Goal: Information Seeking & Learning: Learn about a topic

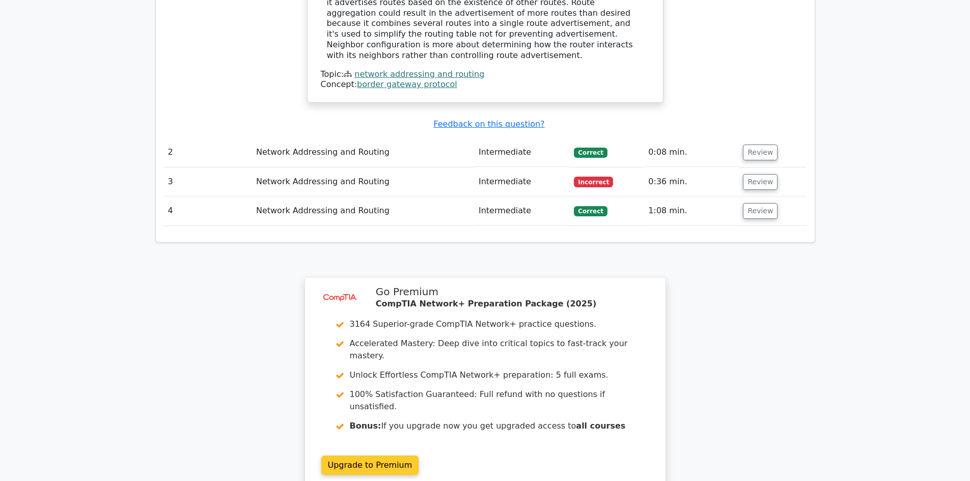
scroll to position [1220, 0]
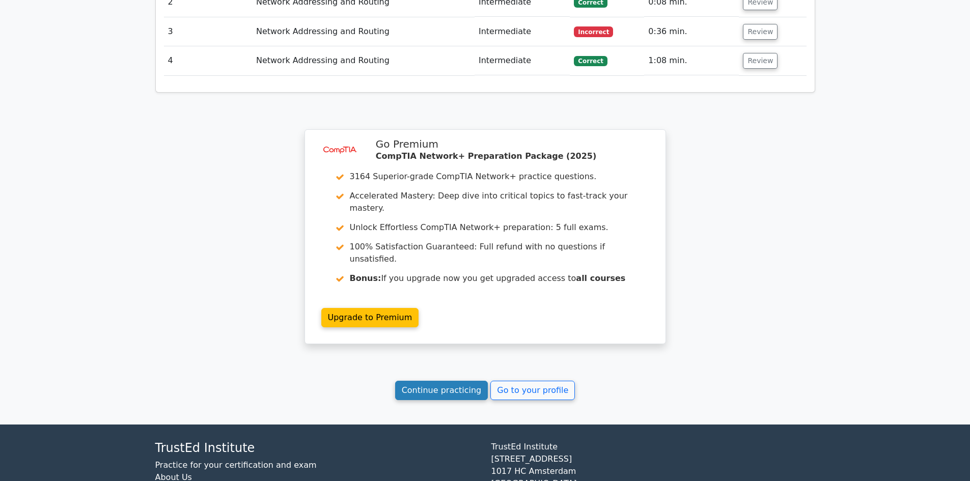
click at [445, 381] on link "Continue practicing" at bounding box center [441, 390] width 93 height 19
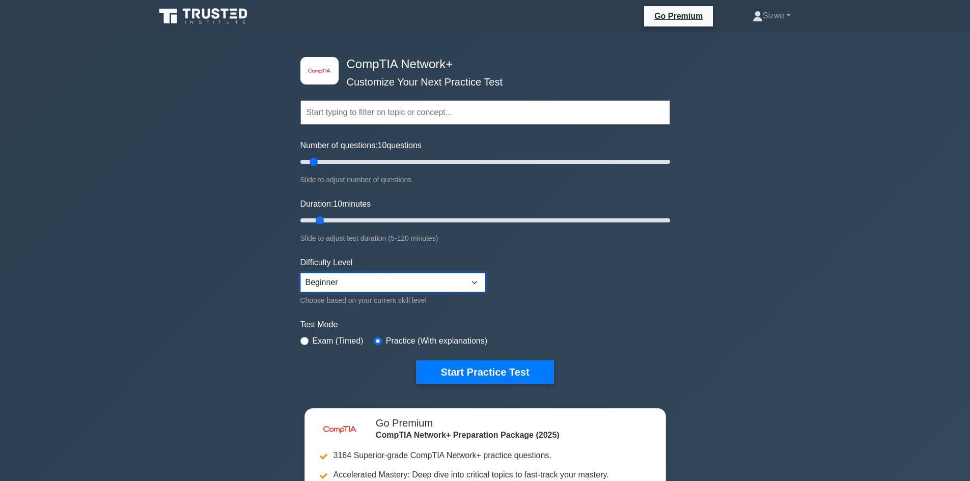
click at [441, 282] on select "Beginner Intermediate Expert" at bounding box center [393, 282] width 185 height 19
select select "intermediate"
click at [301, 273] on select "Beginner Intermediate Expert" at bounding box center [393, 282] width 185 height 19
click at [391, 285] on select "Beginner Intermediate Expert" at bounding box center [393, 282] width 185 height 19
click at [301, 273] on select "Beginner Intermediate Expert" at bounding box center [393, 282] width 185 height 19
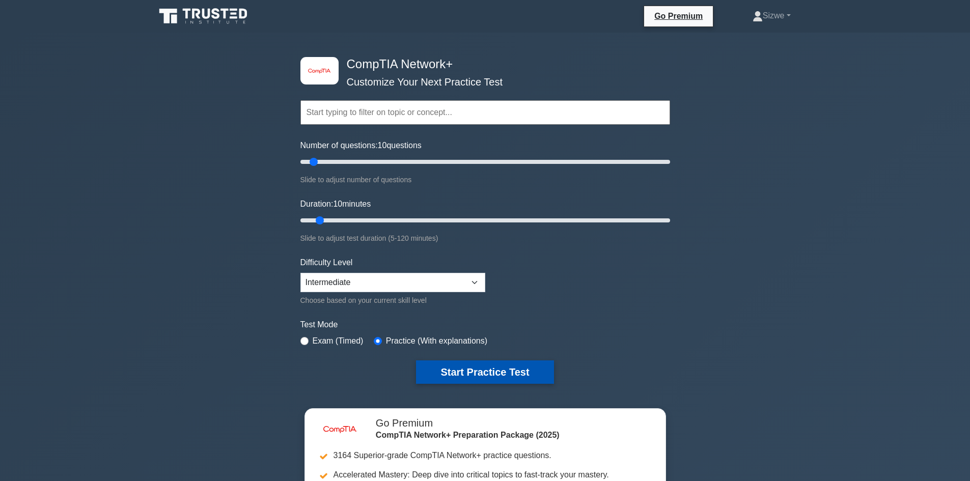
click at [510, 367] on button "Start Practice Test" at bounding box center [485, 372] width 138 height 23
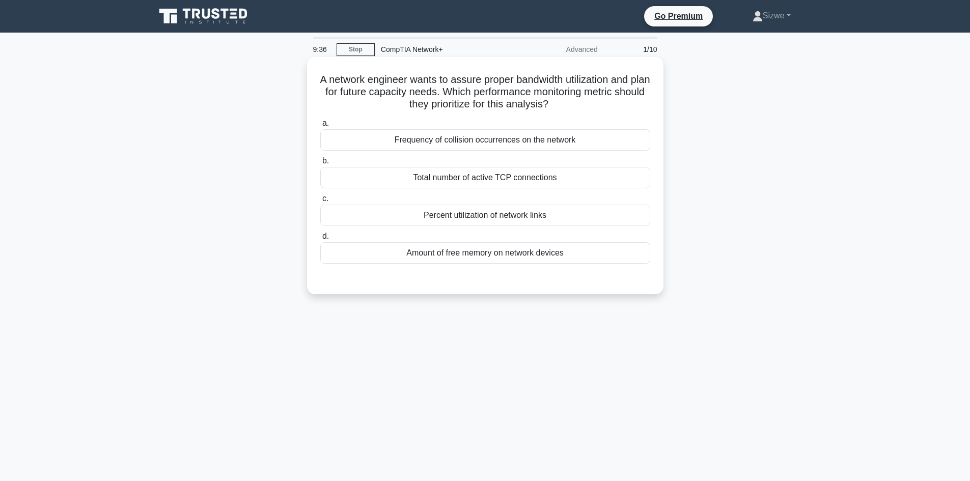
click at [548, 257] on div "Amount of free memory on network devices" at bounding box center [485, 252] width 330 height 21
click at [320, 240] on input "d. Amount of free memory on network devices" at bounding box center [320, 236] width 0 height 7
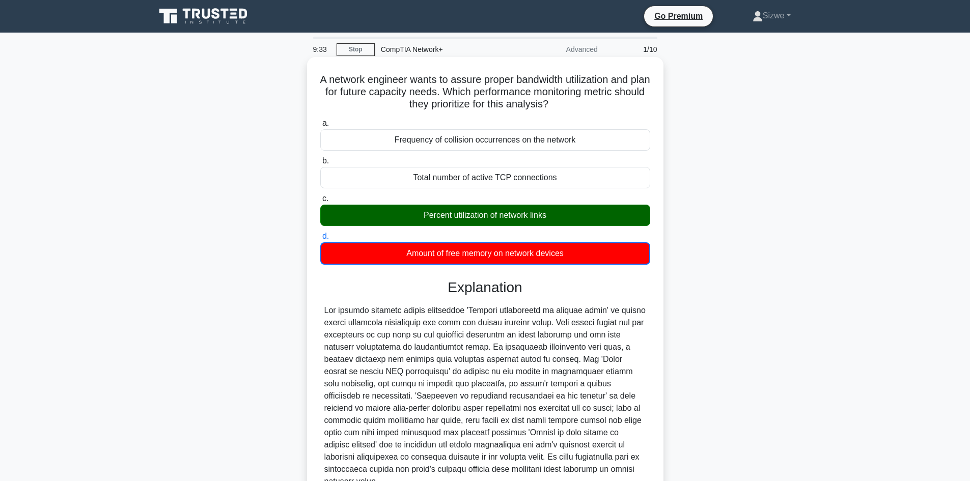
scroll to position [87, 0]
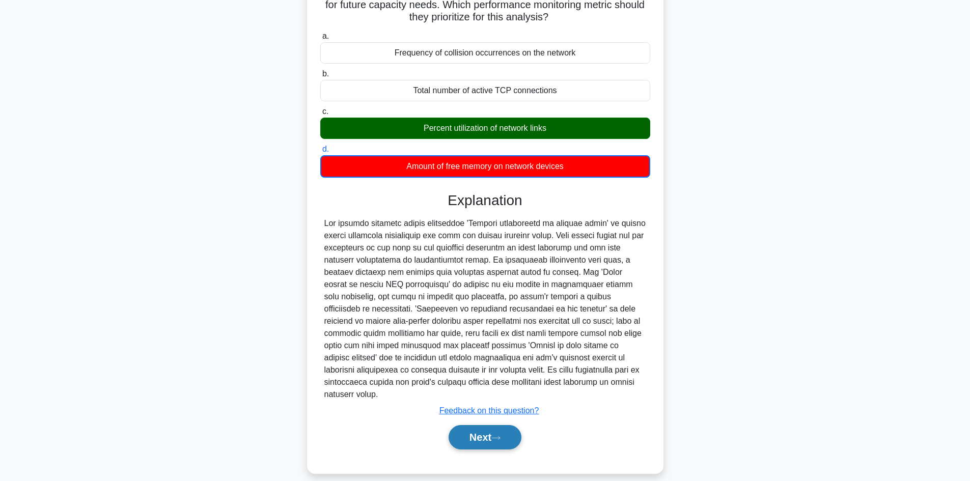
click at [491, 425] on button "Next" at bounding box center [485, 437] width 73 height 24
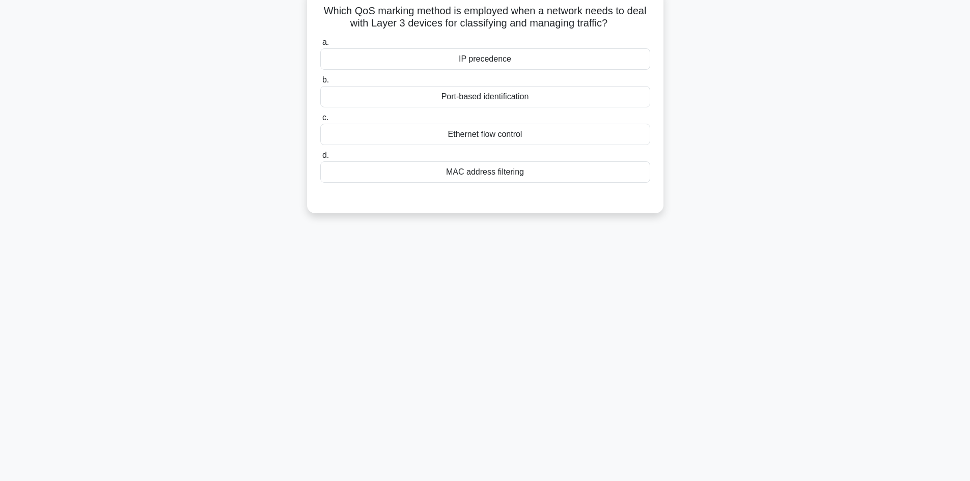
scroll to position [0, 0]
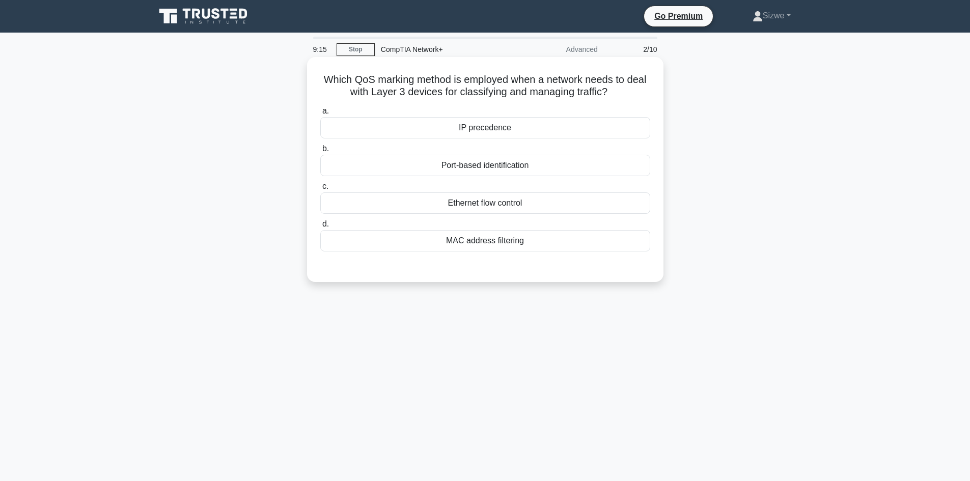
click at [479, 128] on div "IP precedence" at bounding box center [485, 127] width 330 height 21
click at [320, 115] on input "a. IP precedence" at bounding box center [320, 111] width 0 height 7
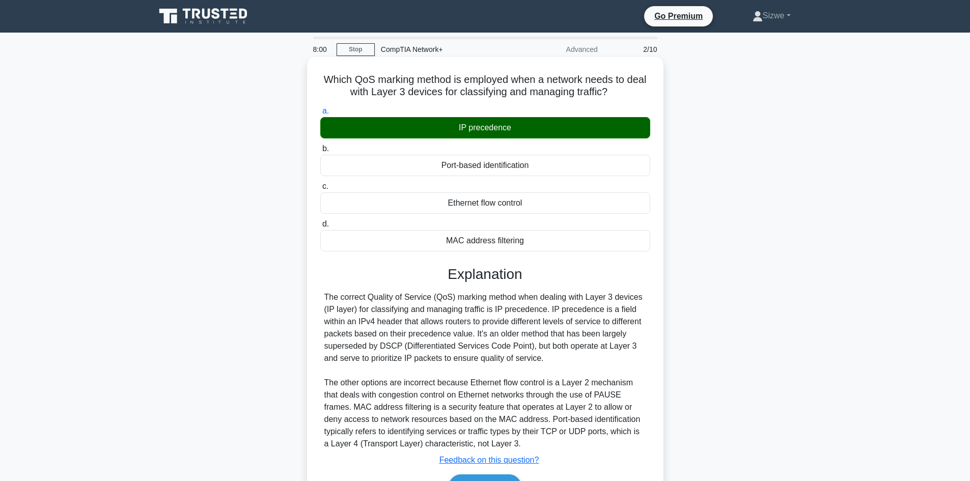
scroll to position [69, 0]
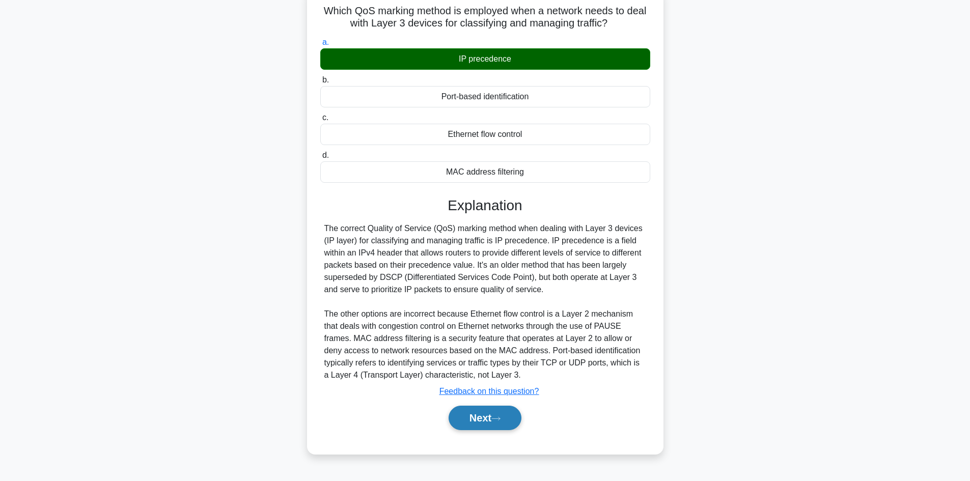
click at [476, 416] on button "Next" at bounding box center [485, 418] width 73 height 24
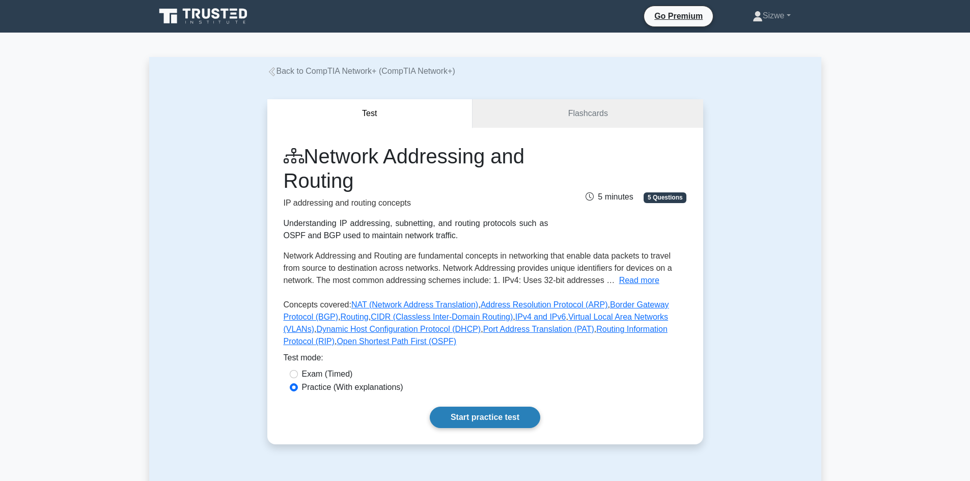
click at [476, 413] on link "Start practice test" at bounding box center [485, 417] width 111 height 21
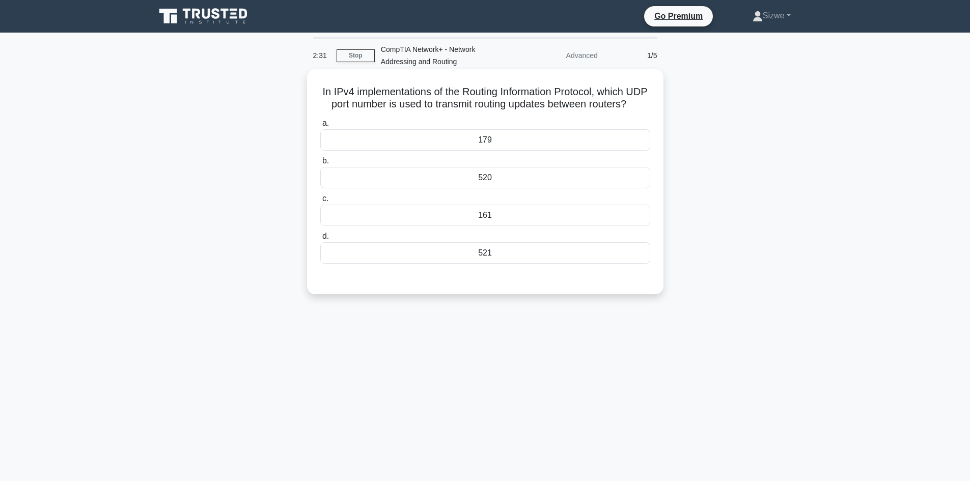
click at [491, 226] on div "161" at bounding box center [485, 215] width 330 height 21
click at [320, 202] on input "c. 161" at bounding box center [320, 199] width 0 height 7
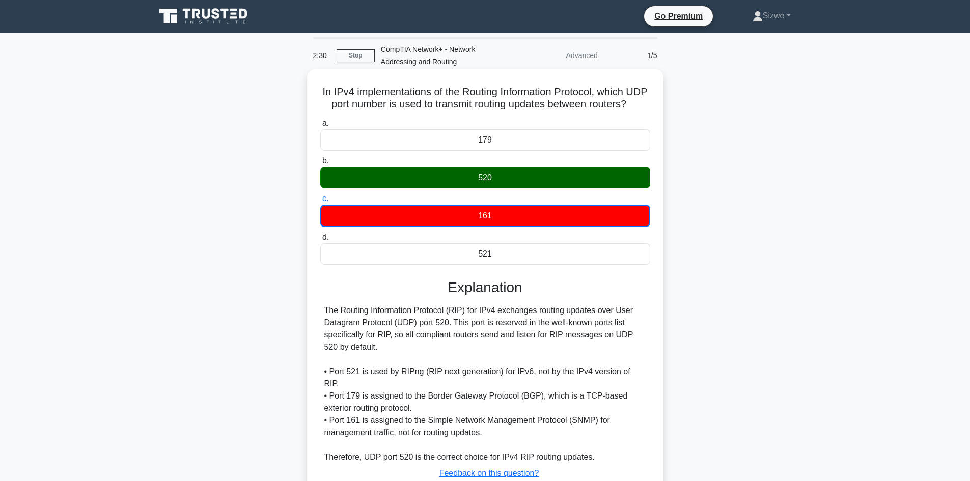
scroll to position [75, 0]
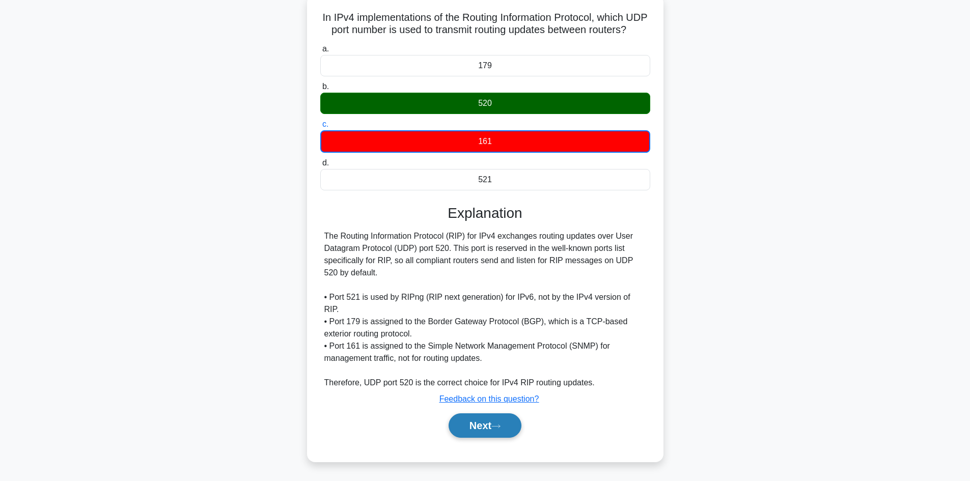
click at [483, 425] on button "Next" at bounding box center [485, 426] width 73 height 24
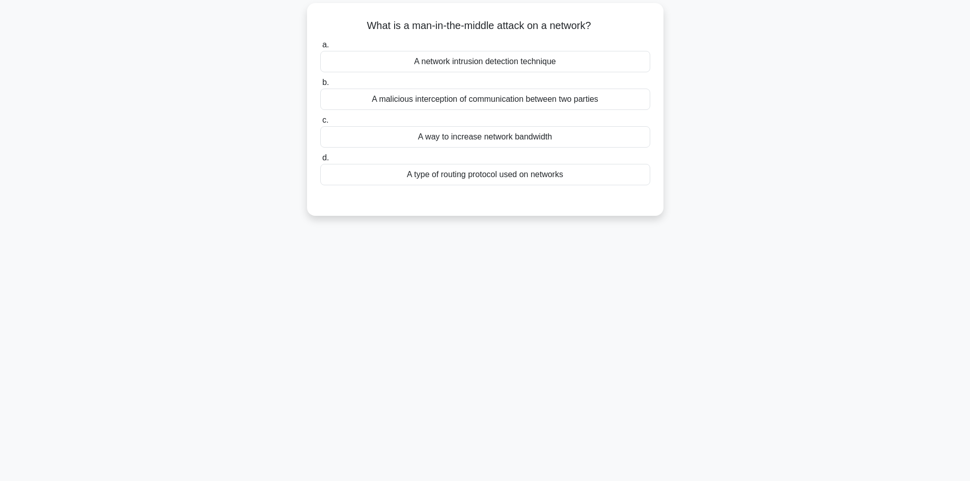
scroll to position [0, 0]
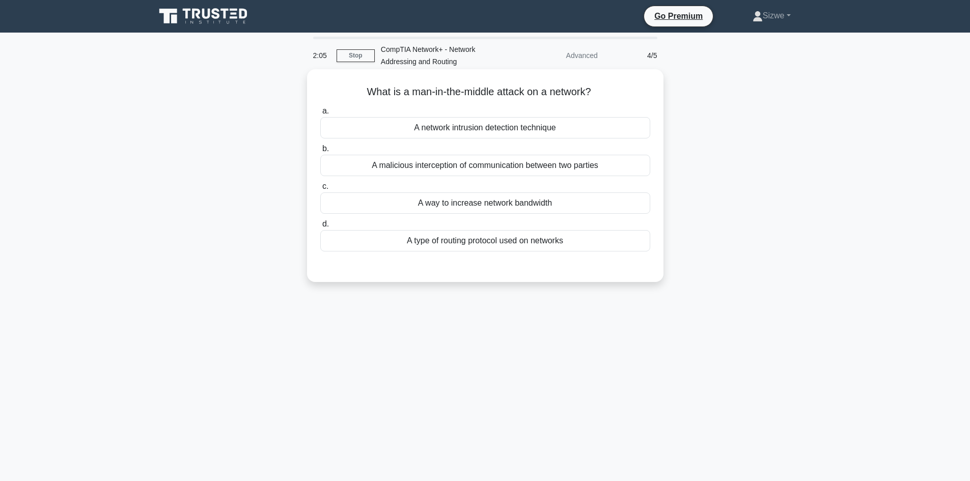
click at [507, 172] on div "A malicious interception of communication between two parties" at bounding box center [485, 165] width 330 height 21
click at [320, 152] on input "b. A malicious interception of communication between two parties" at bounding box center [320, 149] width 0 height 7
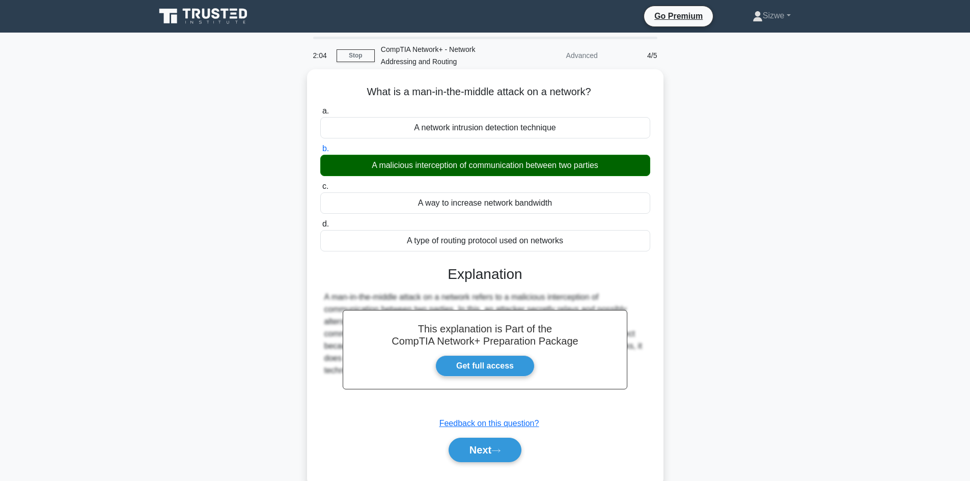
scroll to position [51, 0]
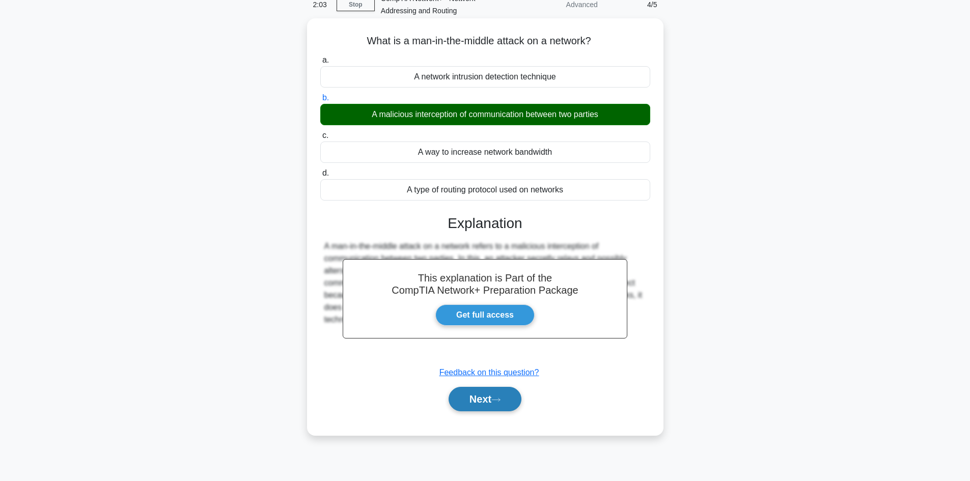
click at [478, 404] on button "Next" at bounding box center [485, 399] width 73 height 24
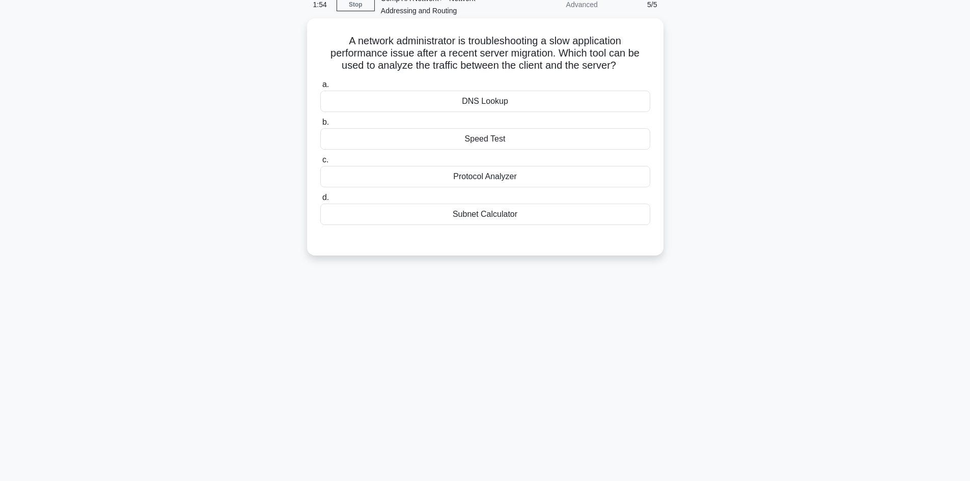
scroll to position [0, 0]
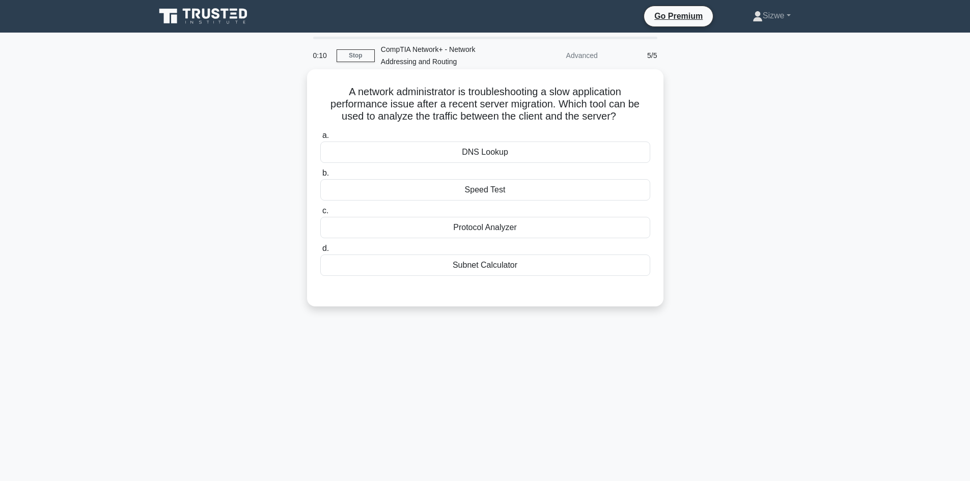
click at [480, 225] on div "Protocol Analyzer" at bounding box center [485, 227] width 330 height 21
click at [320, 214] on input "c. Protocol Analyzer" at bounding box center [320, 211] width 0 height 7
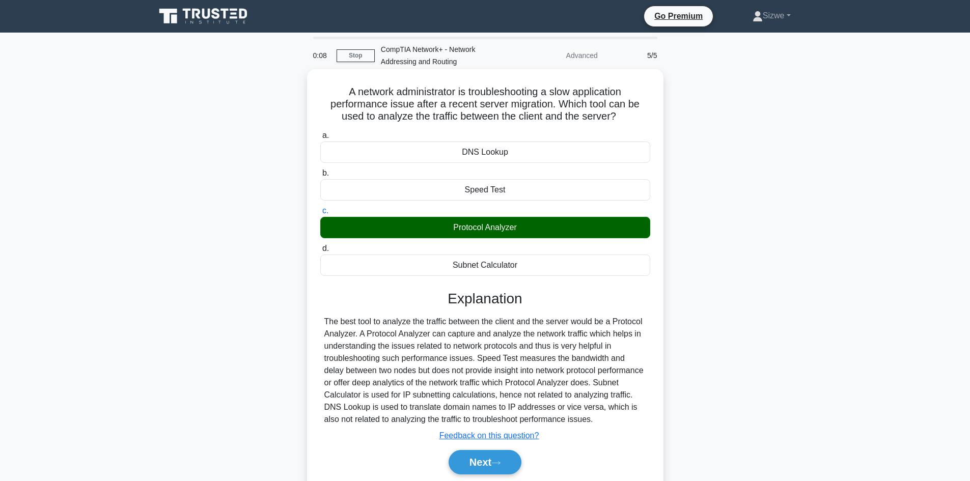
scroll to position [69, 0]
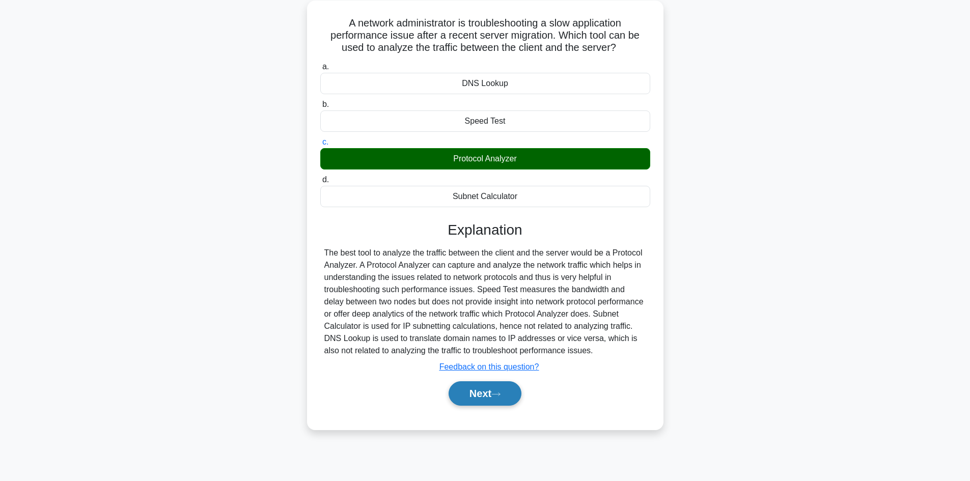
click at [483, 394] on button "Next" at bounding box center [485, 394] width 73 height 24
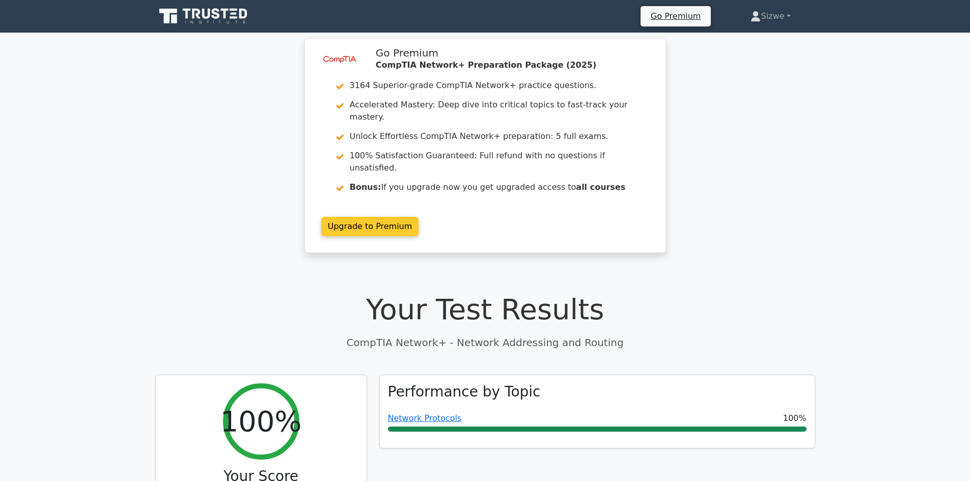
click at [360, 217] on link "Upgrade to Premium" at bounding box center [370, 226] width 98 height 19
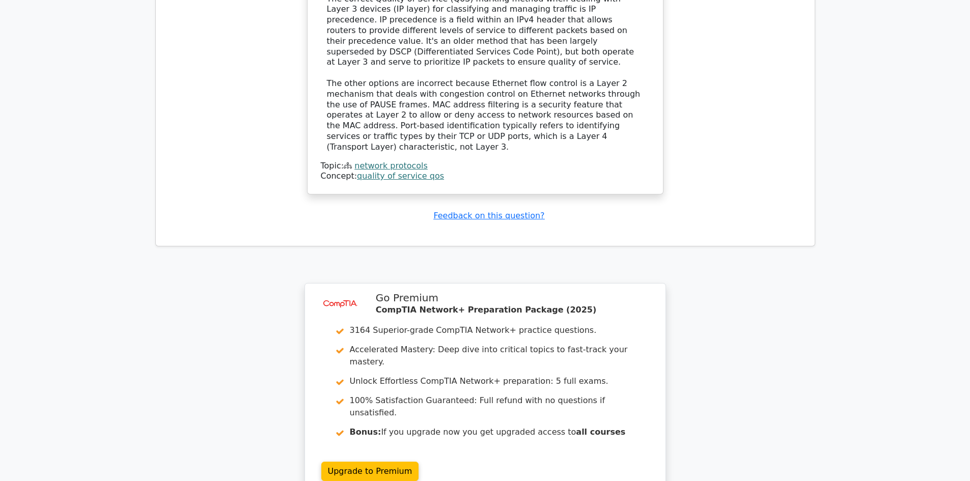
scroll to position [1162, 0]
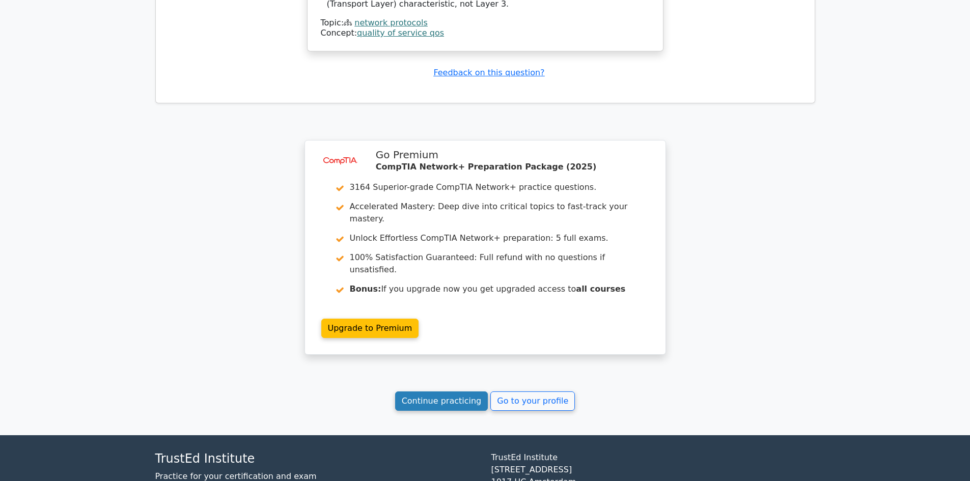
click at [447, 392] on link "Continue practicing" at bounding box center [441, 401] width 93 height 19
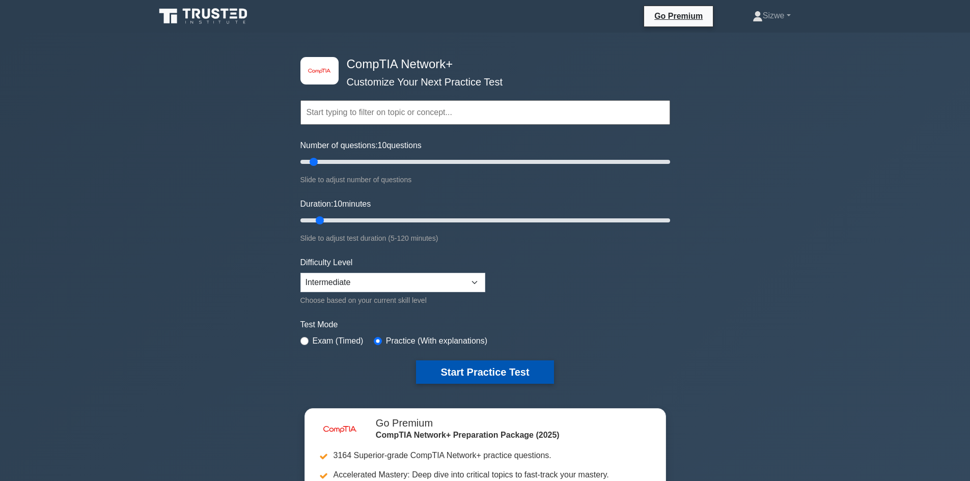
click at [488, 367] on button "Start Practice Test" at bounding box center [485, 372] width 138 height 23
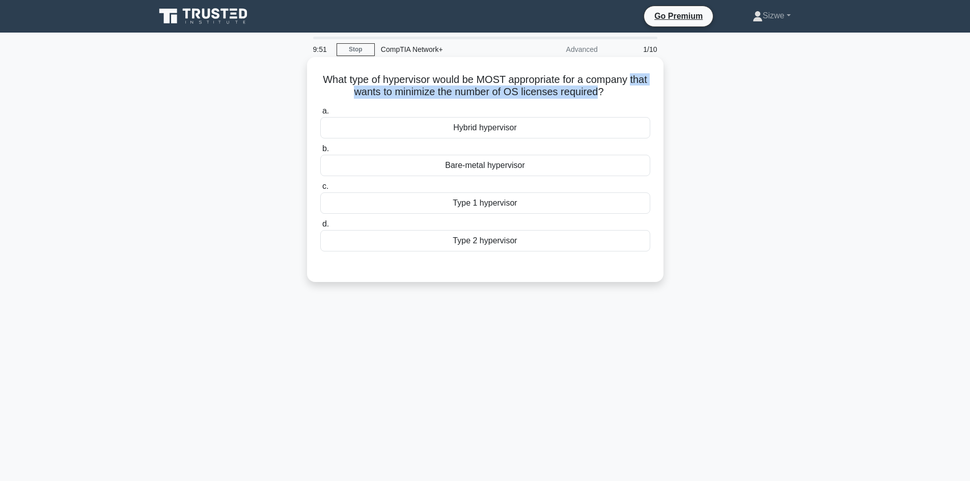
drag, startPoint x: 613, startPoint y: 92, endPoint x: 311, endPoint y: 90, distance: 302.6
click at [311, 90] on div "What type of hypervisor would be MOST appropriate for a company that wants to m…" at bounding box center [485, 169] width 348 height 217
click at [490, 133] on div "Hybrid hypervisor" at bounding box center [485, 127] width 330 height 21
click at [320, 115] on input "a. Hybrid hypervisor" at bounding box center [320, 111] width 0 height 7
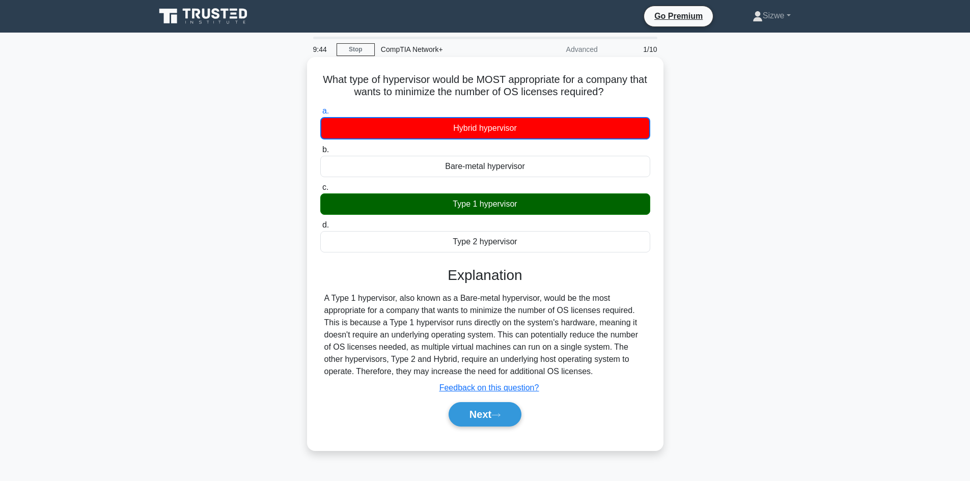
scroll to position [69, 0]
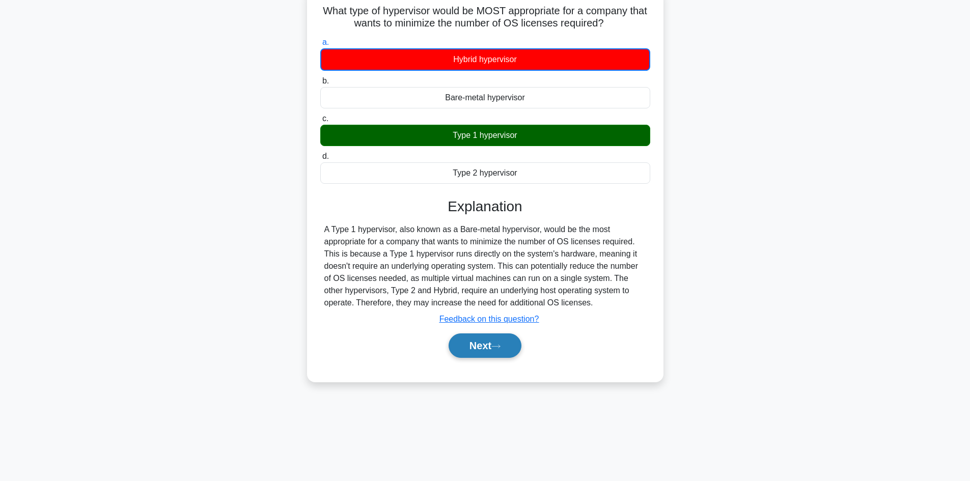
click at [484, 347] on button "Next" at bounding box center [485, 346] width 73 height 24
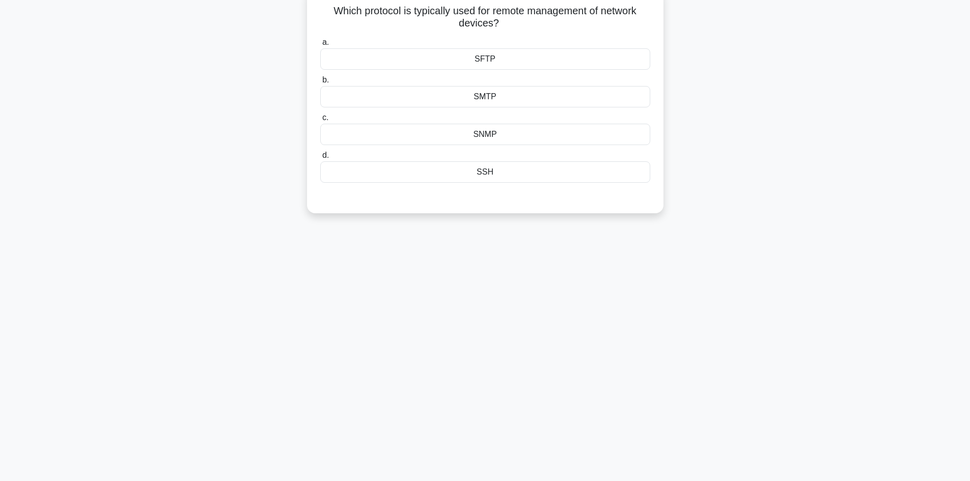
scroll to position [0, 0]
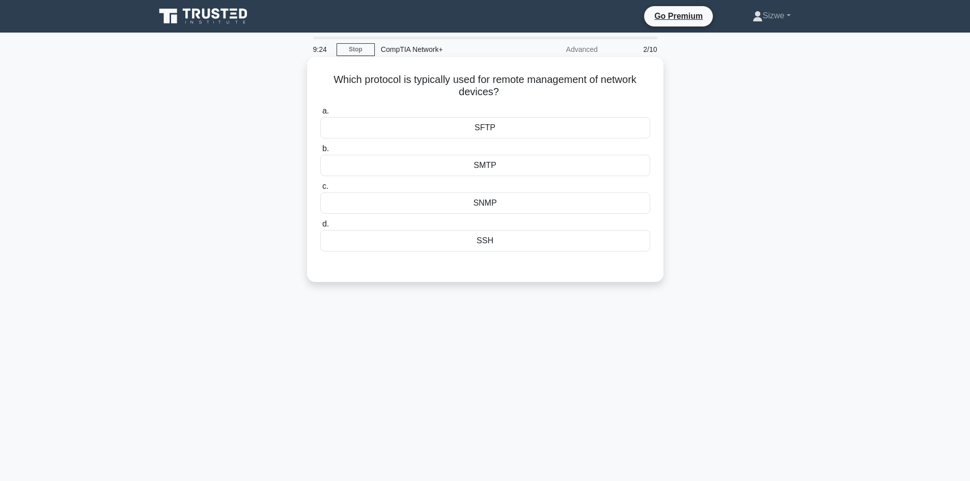
click at [494, 241] on div "SSH" at bounding box center [485, 240] width 330 height 21
click at [320, 228] on input "d. SSH" at bounding box center [320, 224] width 0 height 7
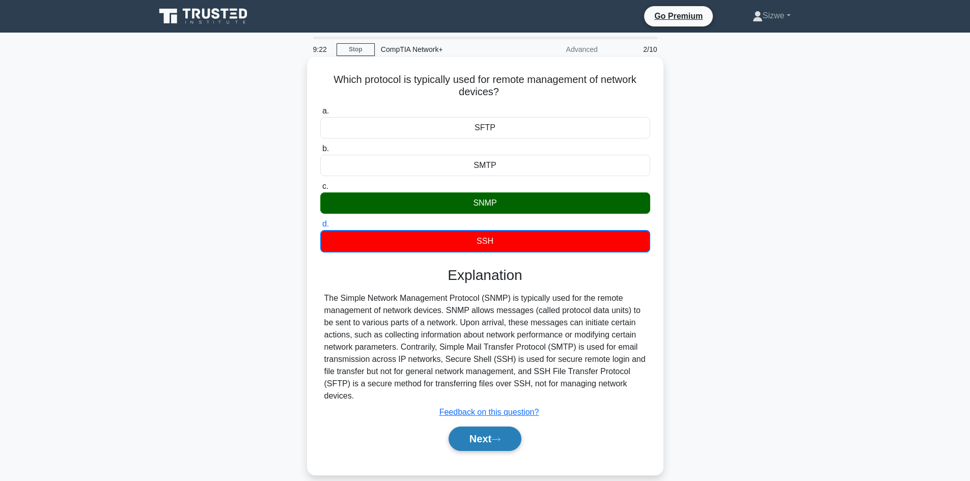
click at [485, 444] on button "Next" at bounding box center [485, 439] width 73 height 24
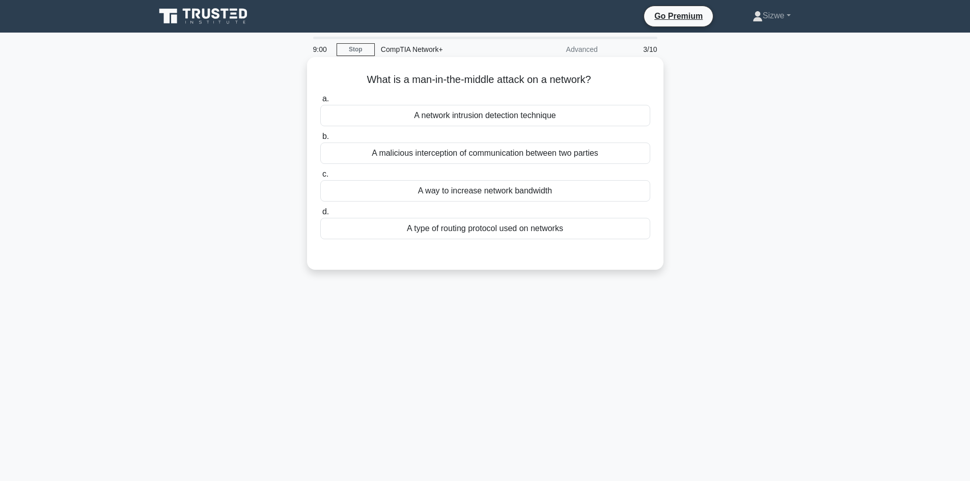
scroll to position [69, 0]
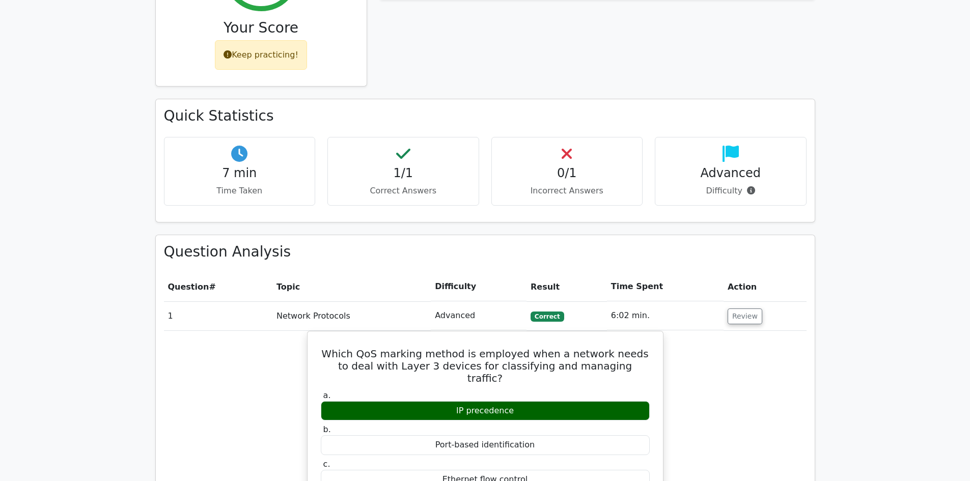
scroll to position [194, 0]
